Goal: Task Accomplishment & Management: Manage account settings

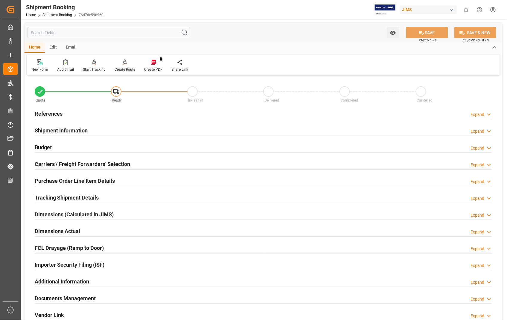
scroll to position [130, 0]
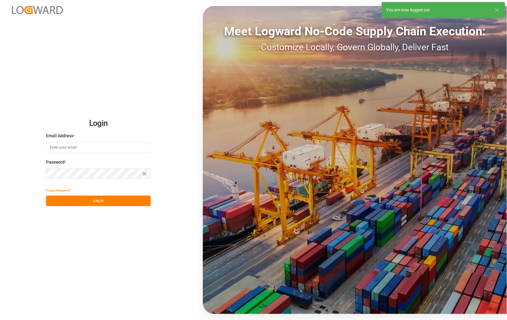
type input "[PERSON_NAME][EMAIL_ADDRESS][DOMAIN_NAME]"
click at [93, 198] on button "Log In" at bounding box center [98, 200] width 105 height 10
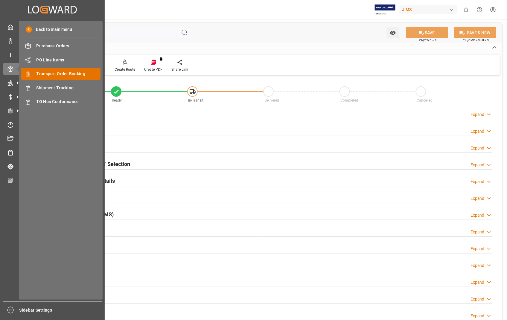
click at [53, 72] on span "Transport Order Booking" at bounding box center [69, 74] width 64 height 6
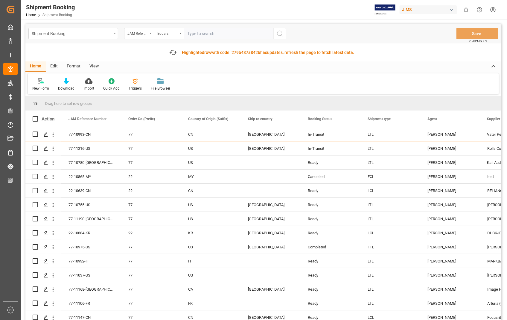
click at [210, 34] on input "text" at bounding box center [229, 33] width 90 height 11
type input "22-9933-[GEOGRAPHIC_DATA]"
click at [280, 34] on icon "search button" at bounding box center [279, 33] width 7 height 7
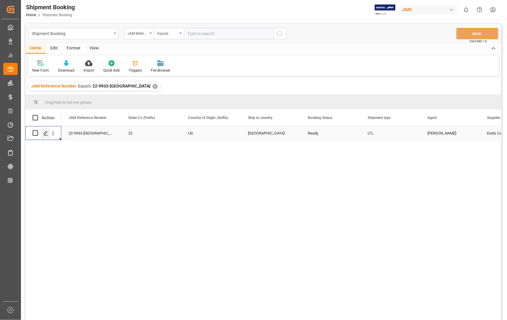
click at [46, 133] on icon "Press SPACE to select this row." at bounding box center [45, 133] width 5 height 5
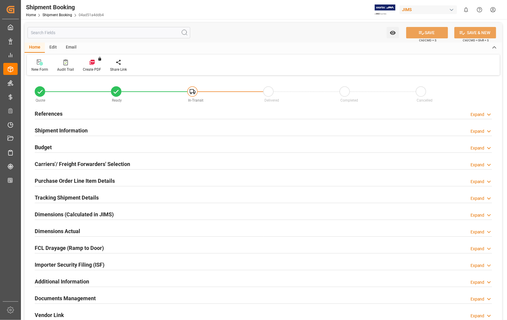
type input "0"
type input "[DATE] 00:00"
click at [54, 112] on h2 "References" at bounding box center [49, 114] width 28 height 8
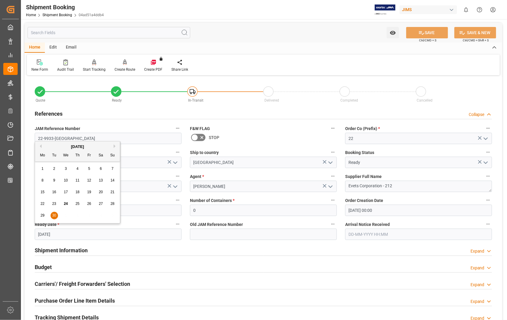
click at [118, 235] on input "[DATE]" at bounding box center [108, 233] width 147 height 11
click at [54, 203] on span "23" at bounding box center [54, 203] width 4 height 4
type input "[DATE]"
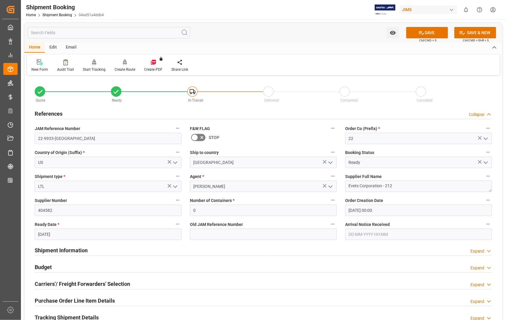
click at [388, 231] on input "text" at bounding box center [418, 233] width 147 height 11
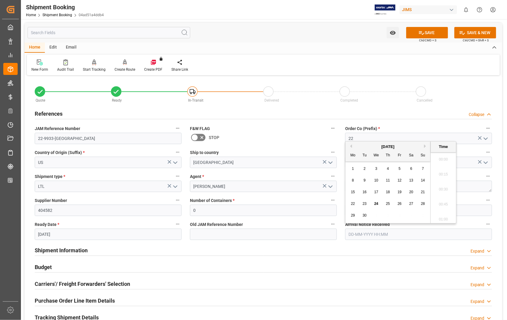
scroll to position [660, 0]
click at [424, 147] on div "[DATE]" at bounding box center [388, 147] width 85 height 6
click at [426, 147] on button "Next Month" at bounding box center [426, 146] width 4 height 4
click at [378, 168] on div "1" at bounding box center [376, 168] width 7 height 7
type input "[DATE] 00:00"
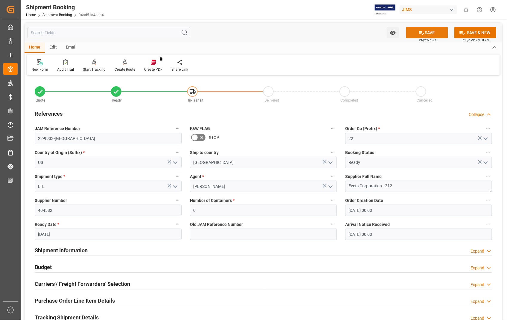
click at [435, 33] on button "SAVE" at bounding box center [427, 32] width 42 height 11
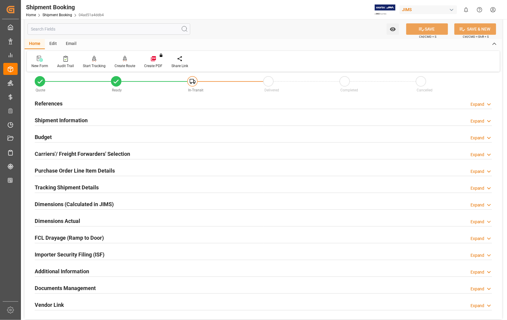
scroll to position [0, 0]
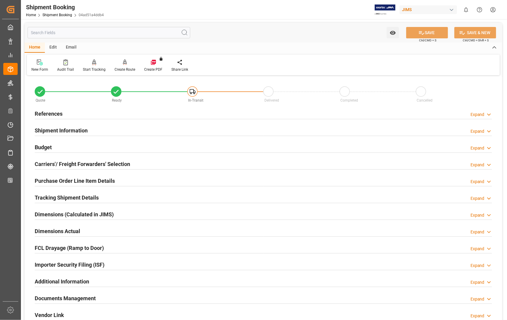
click at [48, 162] on h2 "Carriers'/ Freight Forwarders' Selection" at bounding box center [82, 164] width 95 height 8
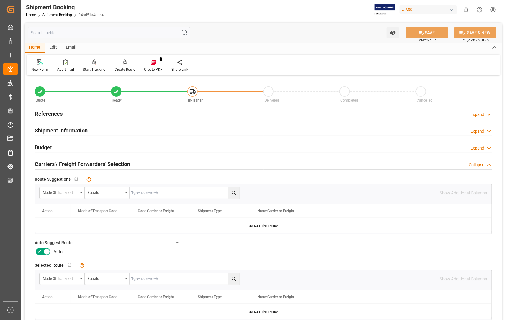
click at [48, 250] on icon at bounding box center [46, 251] width 7 height 7
click at [0, 0] on input "checkbox" at bounding box center [0, 0] width 0 height 0
click at [430, 34] on button "SAVE" at bounding box center [427, 32] width 42 height 11
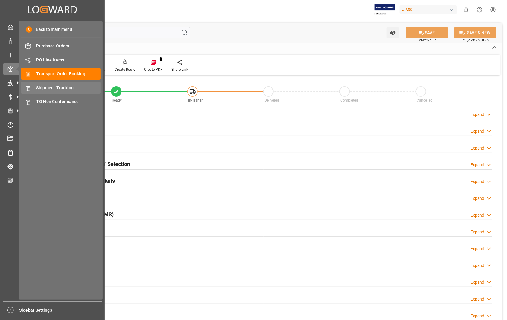
click at [54, 87] on span "Shipment Tracking" at bounding box center [69, 88] width 64 height 6
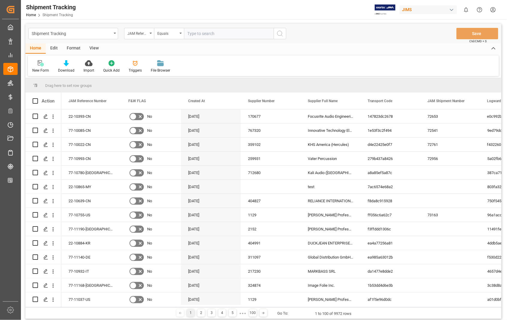
click at [223, 31] on input "text" at bounding box center [229, 33] width 90 height 11
type input "22-9933-[GEOGRAPHIC_DATA]"
click at [281, 34] on icon "search button" at bounding box center [279, 33] width 7 height 7
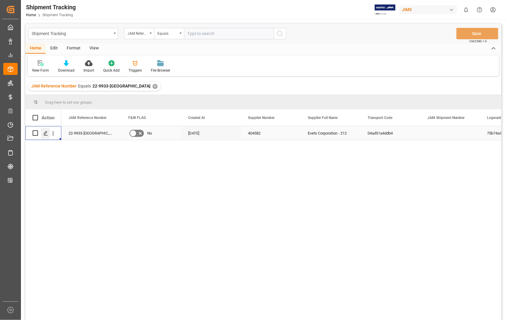
click at [45, 134] on icon "Press SPACE to select this row." at bounding box center [45, 133] width 5 height 5
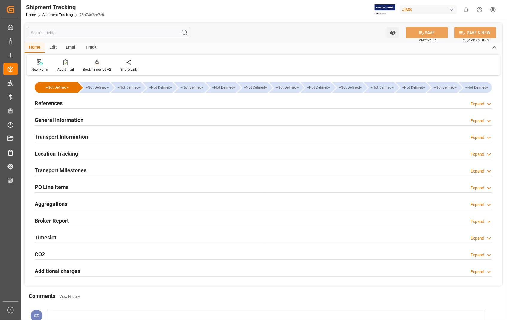
type input "[DATE]"
click at [50, 103] on h2 "References" at bounding box center [49, 103] width 28 height 8
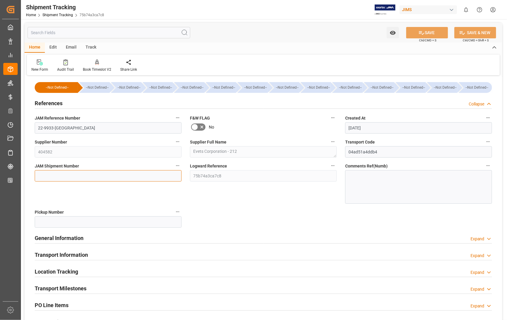
click at [87, 174] on input at bounding box center [108, 175] width 147 height 11
paste input "73164"
type input "73164"
click at [427, 29] on button "SAVE" at bounding box center [427, 32] width 42 height 11
